Goal: Ask a question

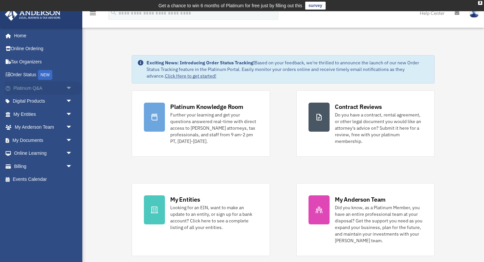
click at [35, 88] on link "Platinum Q&A arrow_drop_down" at bounding box center [44, 87] width 78 height 13
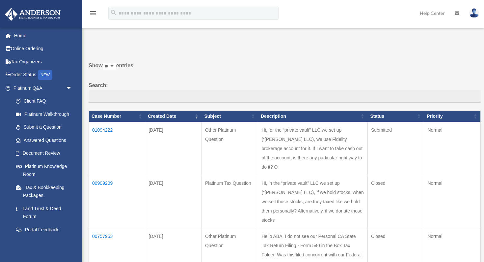
click at [36, 86] on link "Platinum Q&A arrow_drop_down" at bounding box center [42, 87] width 74 height 13
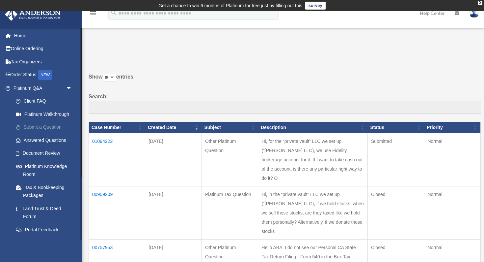
click at [42, 125] on link "Submit a Question" at bounding box center [45, 127] width 73 height 13
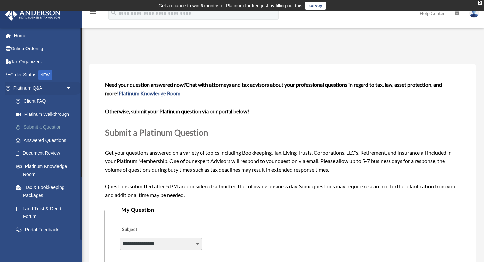
click at [44, 128] on link "Submit a Question" at bounding box center [45, 127] width 73 height 13
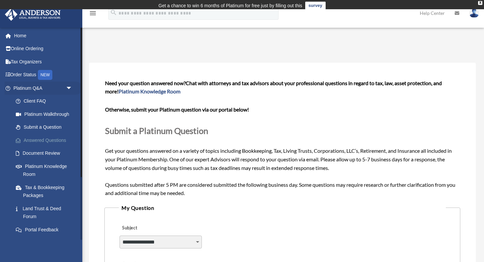
click at [40, 141] on link "Answered Questions" at bounding box center [45, 139] width 73 height 13
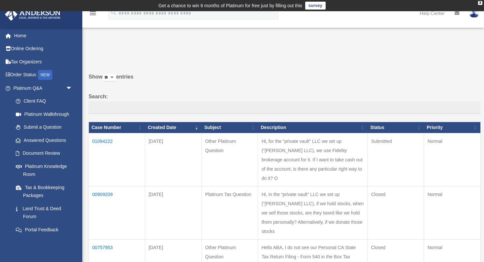
scroll to position [6, 0]
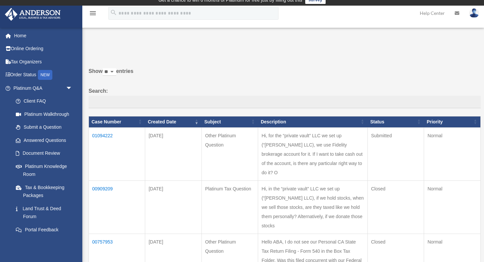
click at [108, 133] on td "01094222" at bounding box center [117, 153] width 56 height 53
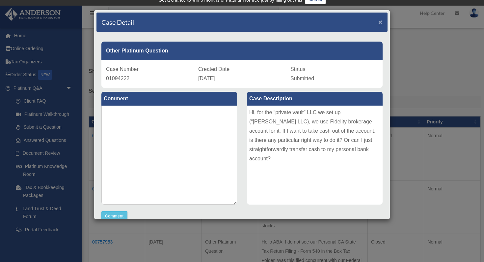
click at [379, 23] on span "×" at bounding box center [380, 22] width 4 height 8
